Goal: Task Accomplishment & Management: Use online tool/utility

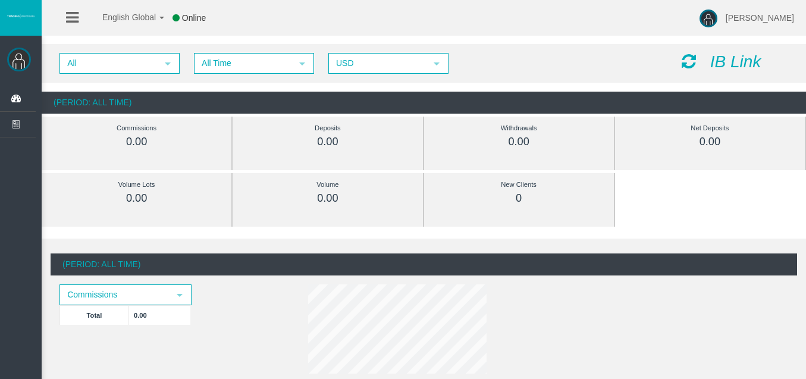
click at [720, 61] on icon "IB Link" at bounding box center [735, 61] width 51 height 18
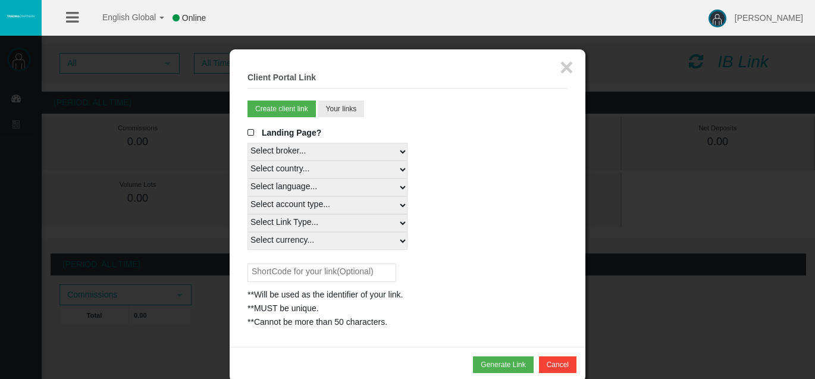
click at [403, 170] on select "Select country... Rest of the World" at bounding box center [328, 170] width 160 height 18
click at [348, 167] on select "Select country... Rest of the World" at bounding box center [328, 170] width 160 height 18
click at [400, 171] on select "Select country... Rest of the World" at bounding box center [328, 170] width 160 height 18
select select
click at [248, 161] on select "Select country... Rest of the World" at bounding box center [328, 170] width 160 height 18
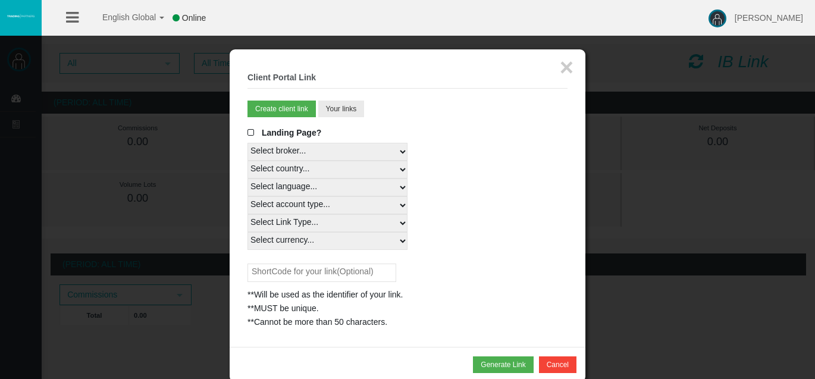
click at [400, 185] on select "Select language... English Japanese Chinese Portuguese Spanish Czech German Fre…" at bounding box center [328, 188] width 160 height 18
select select
click at [248, 179] on select "Select language... English Japanese Chinese Portuguese Spanish Czech German Fre…" at bounding box center [328, 188] width 160 height 18
click at [406, 207] on select "Select account type... All Platforms Trade Copy MT4 LiveFloatingSpreadAccount M…" at bounding box center [328, 205] width 160 height 18
select select
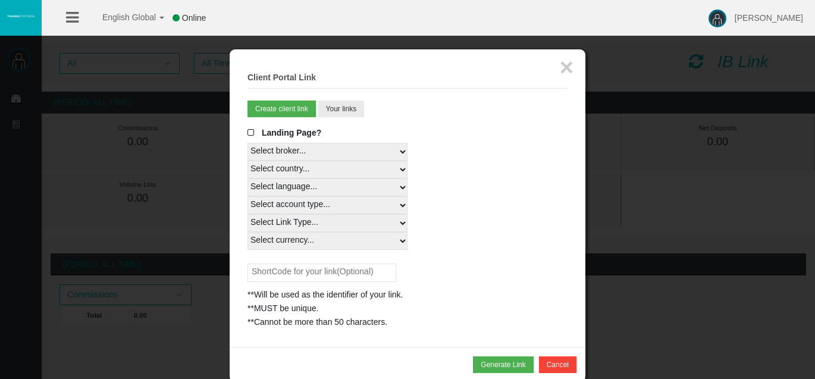
click at [248, 196] on select "Select account type... All Platforms Trade Copy MT4 LiveFloatingSpreadAccount M…" at bounding box center [328, 205] width 160 height 18
click at [401, 223] on select "Select Link Type... Real" at bounding box center [328, 223] width 160 height 18
select select "Real"
click at [248, 214] on select "Select Link Type... Real" at bounding box center [328, 223] width 160 height 18
click at [400, 241] on select "Select currency... All Currencies" at bounding box center [328, 241] width 160 height 18
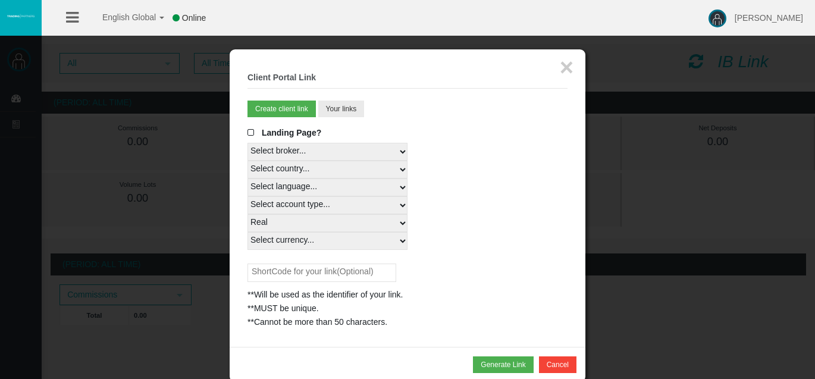
select select "All Currencies"
click at [248, 232] on select "Select currency... All Currencies" at bounding box center [328, 241] width 160 height 18
click at [373, 274] on input "text" at bounding box center [322, 273] width 149 height 18
type input "Pacemaker160316"
click at [484, 363] on button "Generate Link" at bounding box center [503, 364] width 60 height 17
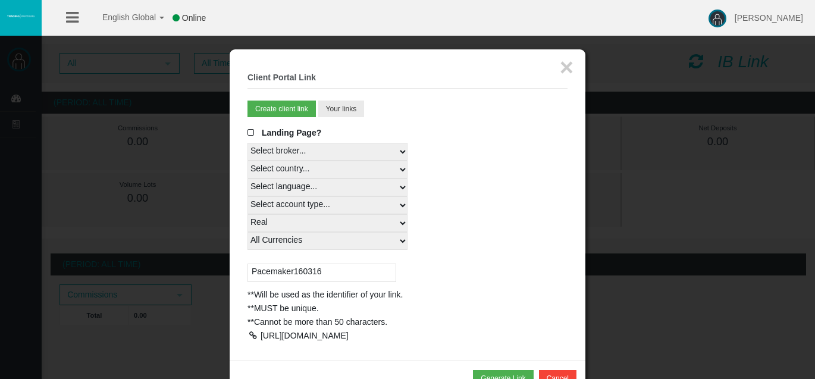
click at [252, 336] on div at bounding box center [253, 335] width 11 height 8
click at [565, 61] on button "×" at bounding box center [567, 67] width 14 height 24
